Goal: Find specific fact: Find specific page/section

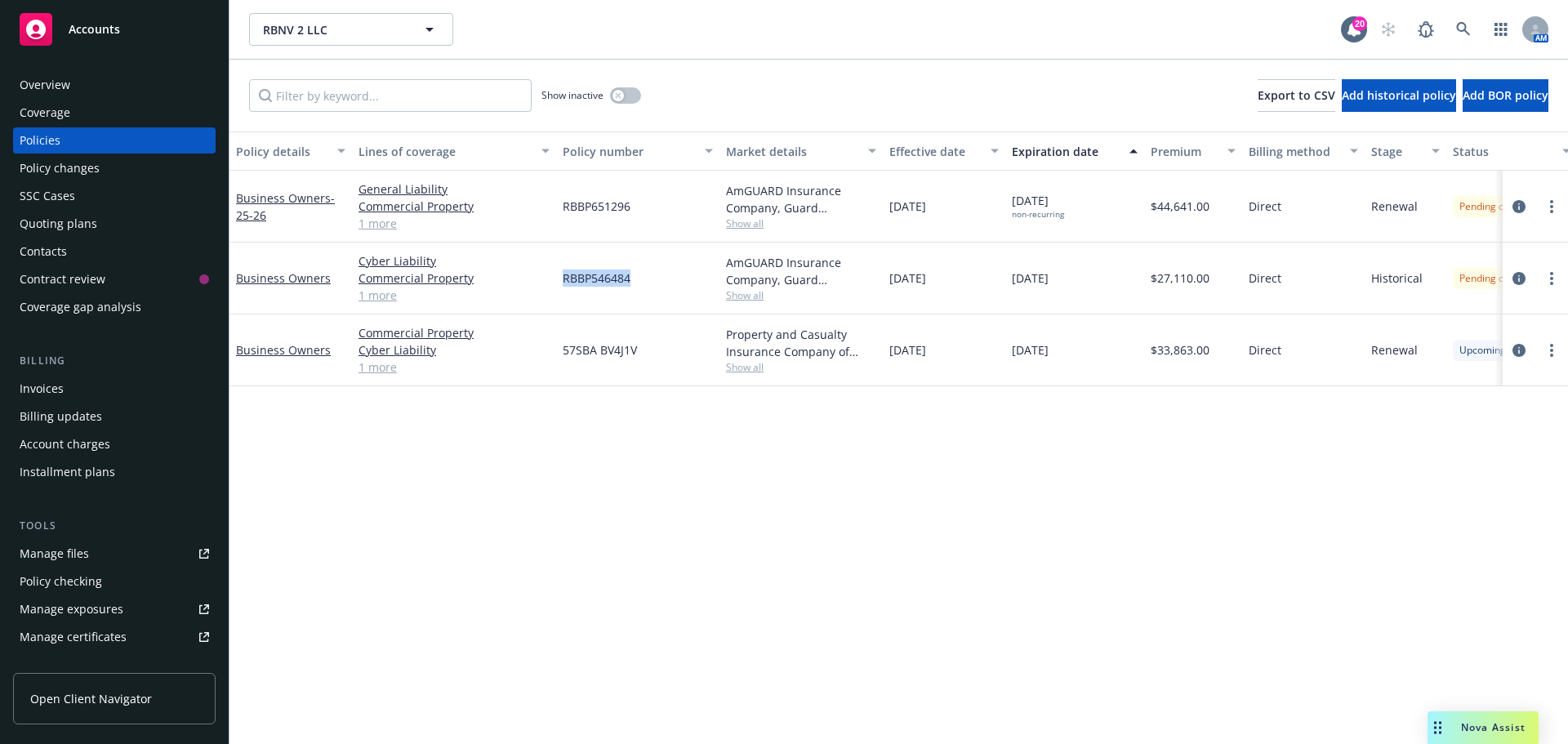
drag, startPoint x: 636, startPoint y: 278, endPoint x: 566, endPoint y: 285, distance: 70.3
click at [566, 285] on div "RBBP546484" at bounding box center [637, 279] width 163 height 72
copy span "RBBP546484"
click at [1550, 278] on icon "more" at bounding box center [1552, 279] width 3 height 13
click at [1443, 513] on link "Copy logging email" at bounding box center [1464, 508] width 192 height 33
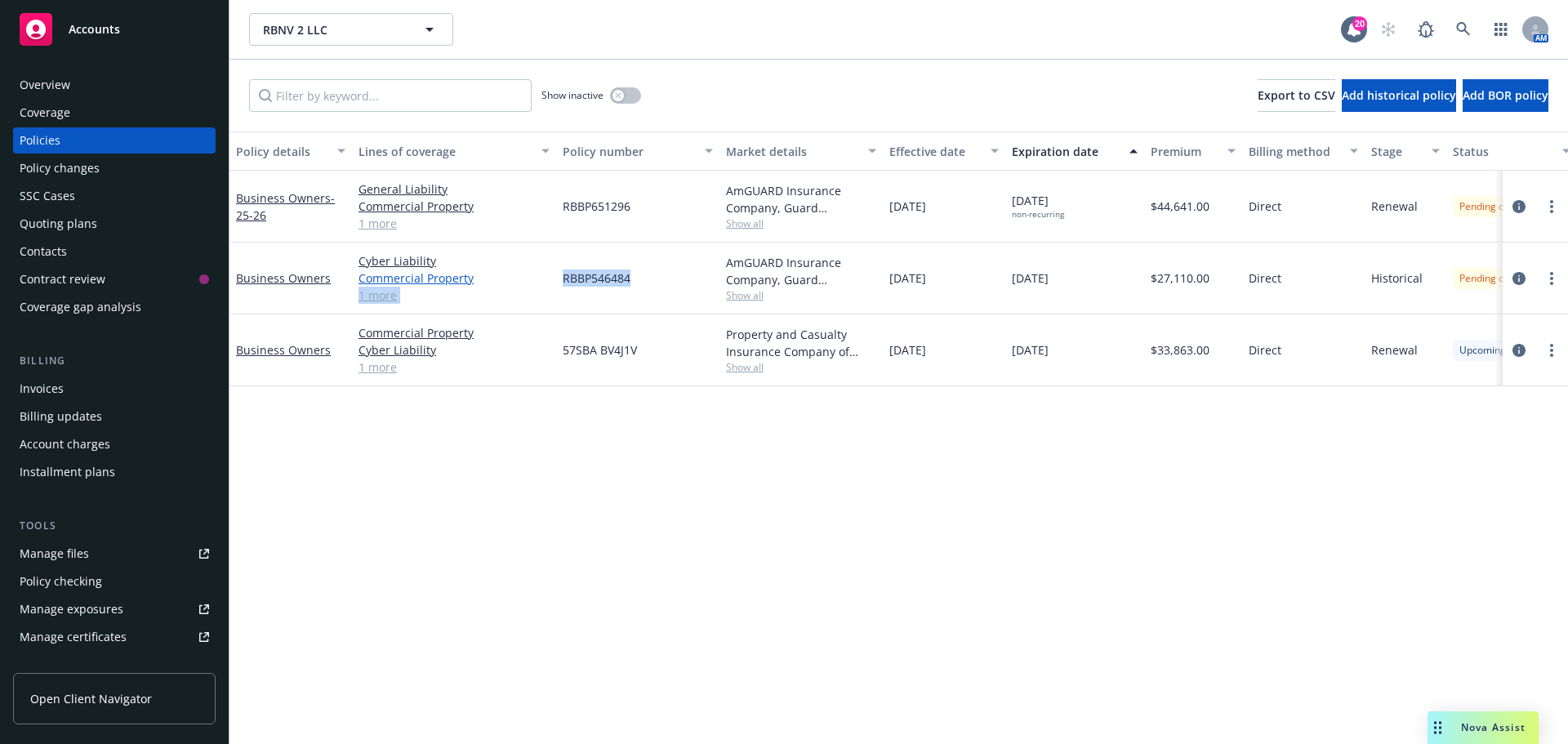
drag, startPoint x: 646, startPoint y: 279, endPoint x: 542, endPoint y: 276, distance: 104.0
click at [542, 276] on div "Business Owners Cyber Liability Commercial Property General Liability 1 more RB…" at bounding box center [1017, 279] width 1576 height 72
copy div "General Liability 1 more RBBP546484"
click at [637, 275] on div "RBBP546484" at bounding box center [637, 279] width 163 height 72
drag, startPoint x: 672, startPoint y: 291, endPoint x: 532, endPoint y: 275, distance: 140.9
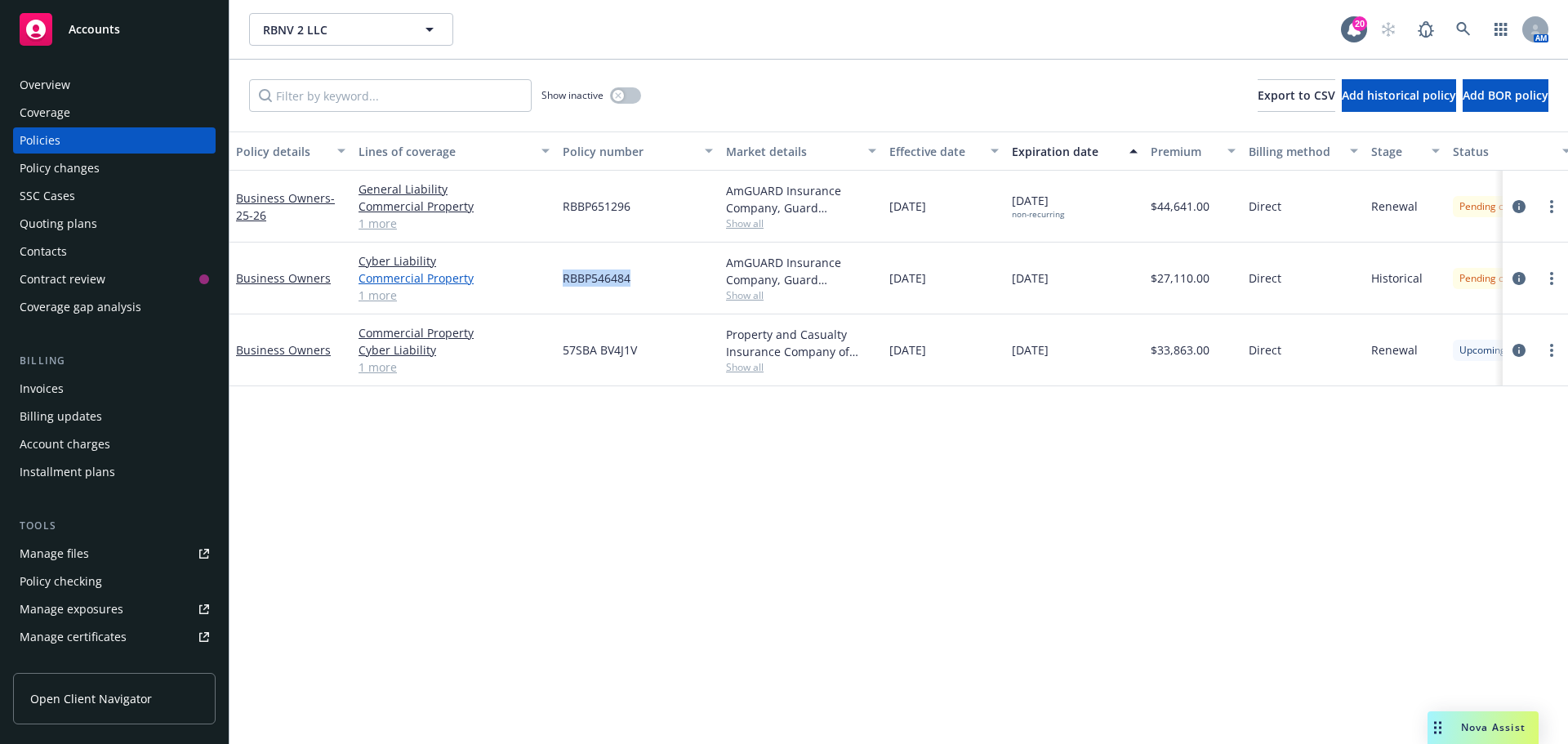
click at [547, 287] on div "Business Owners Cyber Liability Commercial Property General Liability 1 more RB…" at bounding box center [1017, 279] width 1576 height 72
copy div "RBBP546484"
